Goal: Browse casually

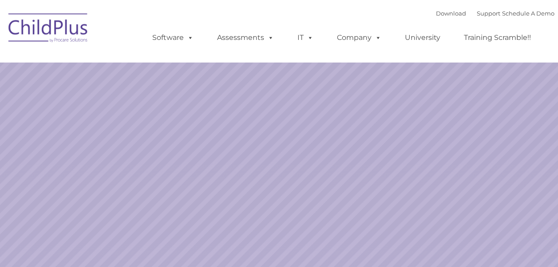
select select "MEDIUM"
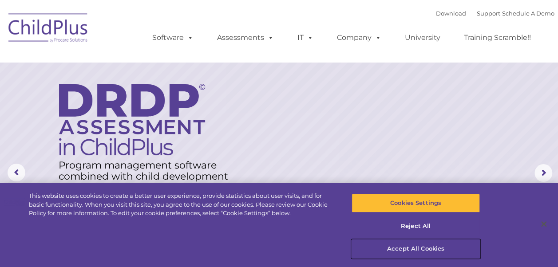
click at [414, 247] on button "Accept All Cookies" at bounding box center [415, 249] width 128 height 19
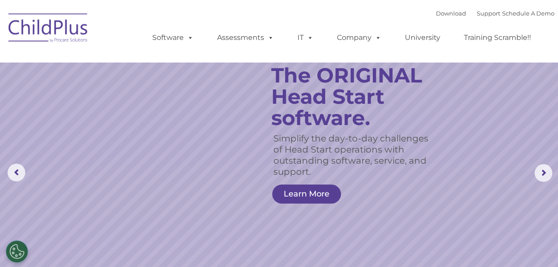
click at [484, 106] on rs-slide "Simplify the day-to-day challenges of Head Start operations with outstanding so…" at bounding box center [279, 173] width 558 height 346
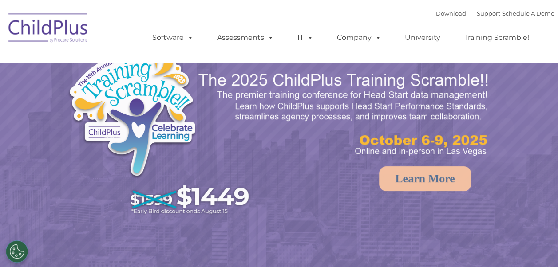
select select "MEDIUM"
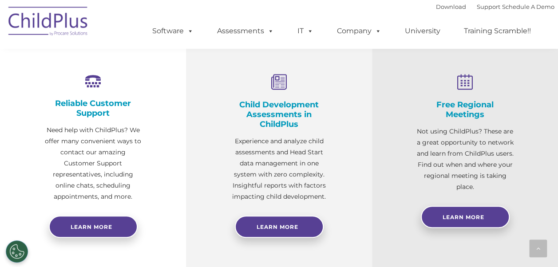
scroll to position [366, 0]
